Goal: Information Seeking & Learning: Understand process/instructions

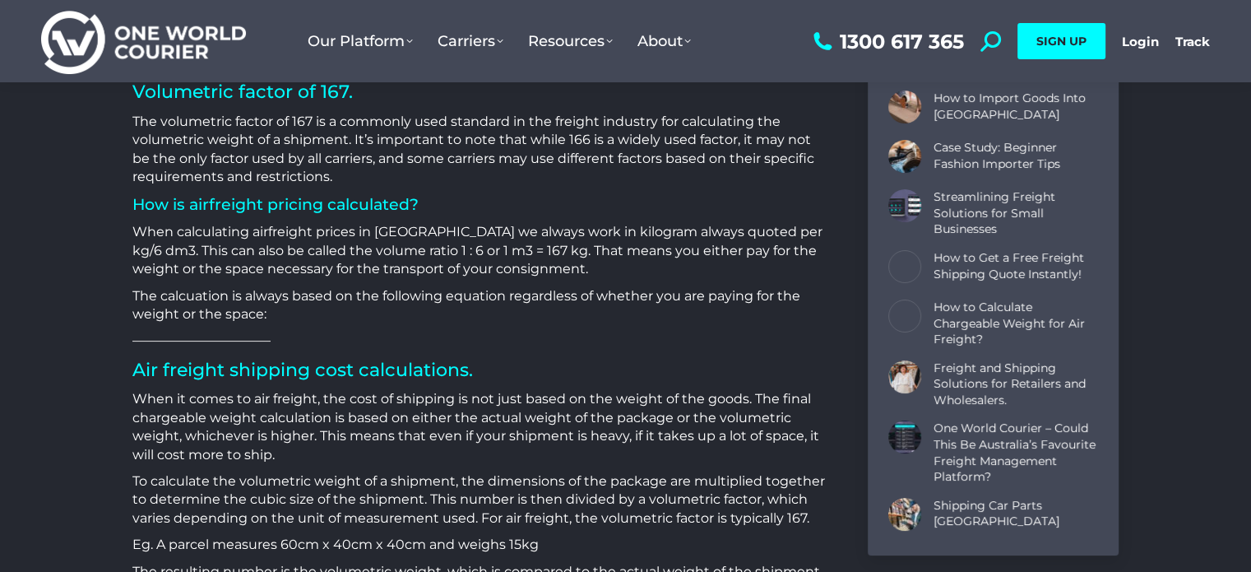
scroll to position [2098, 0]
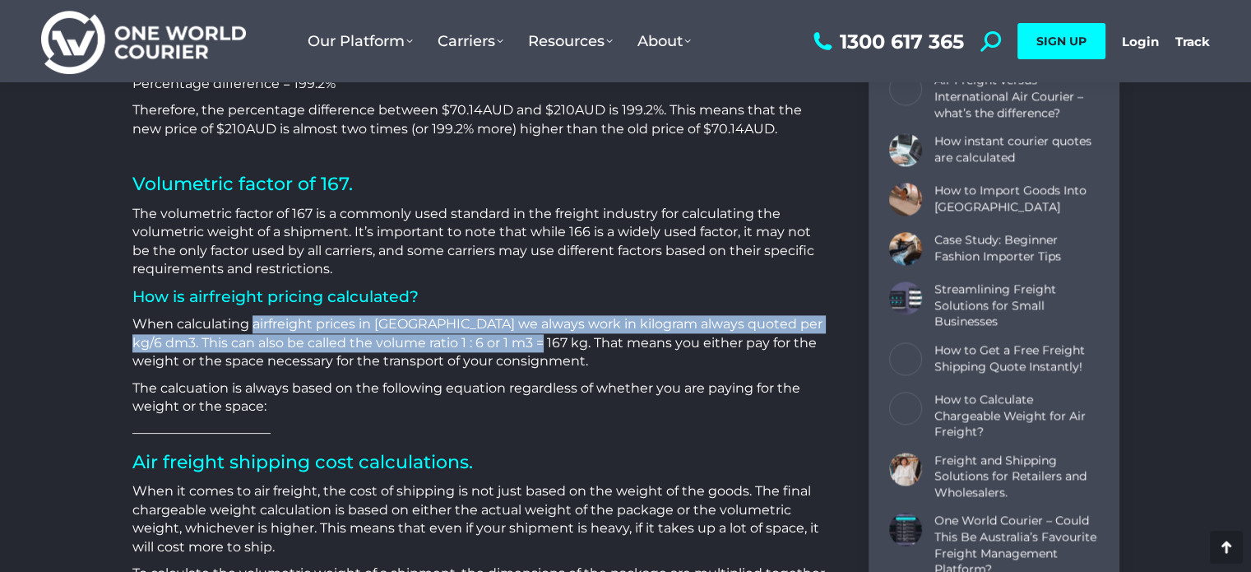
drag, startPoint x: 253, startPoint y: 323, endPoint x: 523, endPoint y: 341, distance: 271.2
click at [523, 341] on p "When calculating airfreight prices in [GEOGRAPHIC_DATA] we always work in kilog…" at bounding box center [479, 342] width 695 height 55
copy p "airfreight prices in [GEOGRAPHIC_DATA] we always work in kilogram always quoted…"
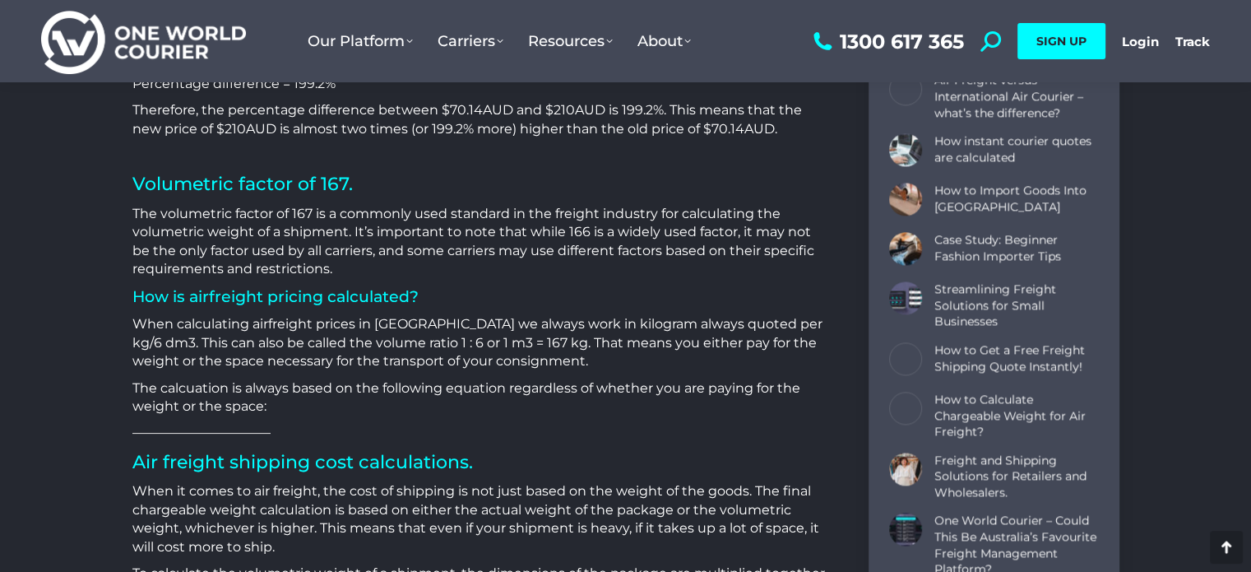
click at [606, 383] on p "The calcuation is always based on the following equation regardless of whether …" at bounding box center [479, 397] width 695 height 37
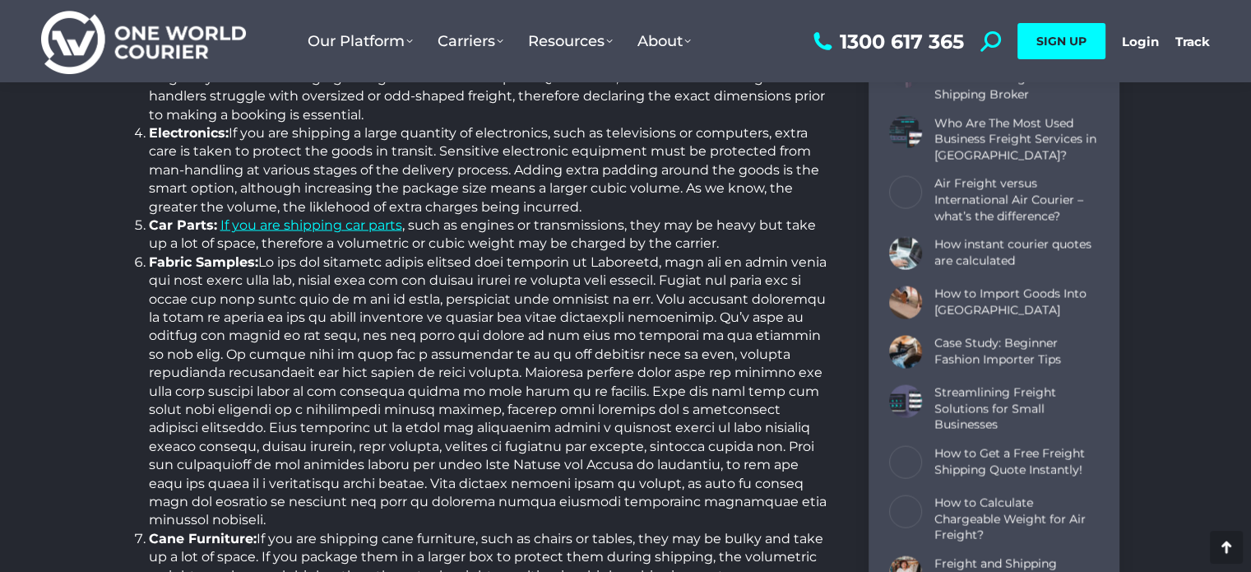
scroll to position [3070, 0]
